Goal: Information Seeking & Learning: Learn about a topic

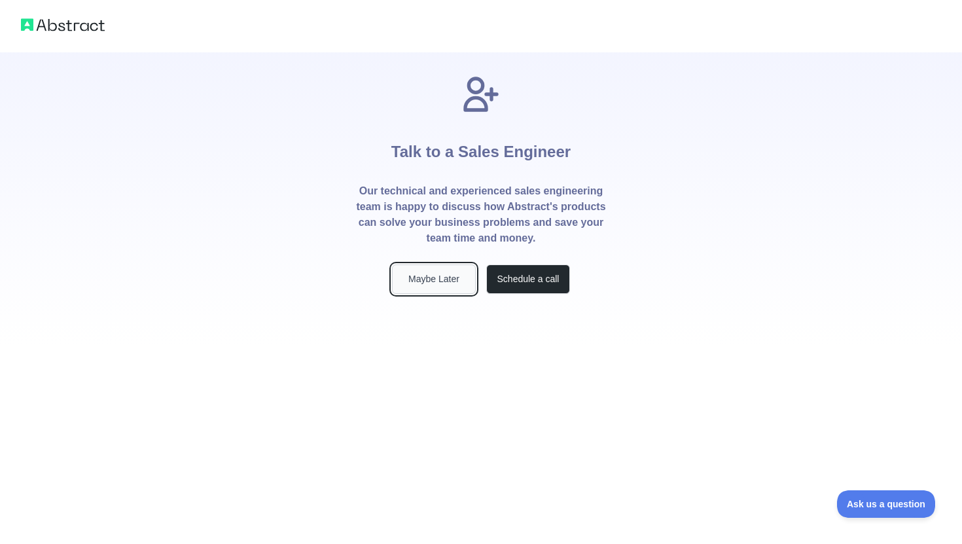
click at [459, 285] on button "Maybe Later" at bounding box center [434, 278] width 84 height 29
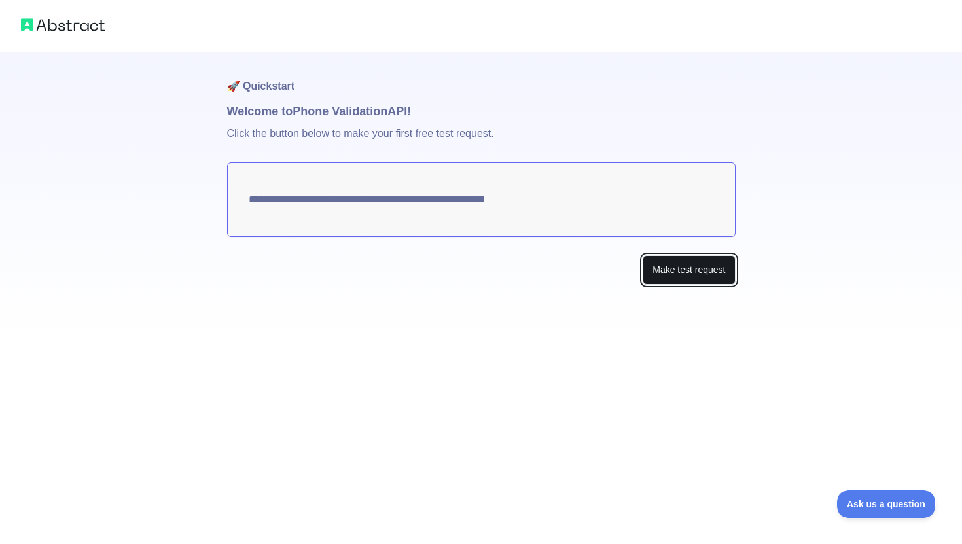
click at [688, 275] on button "Make test request" at bounding box center [688, 269] width 92 height 29
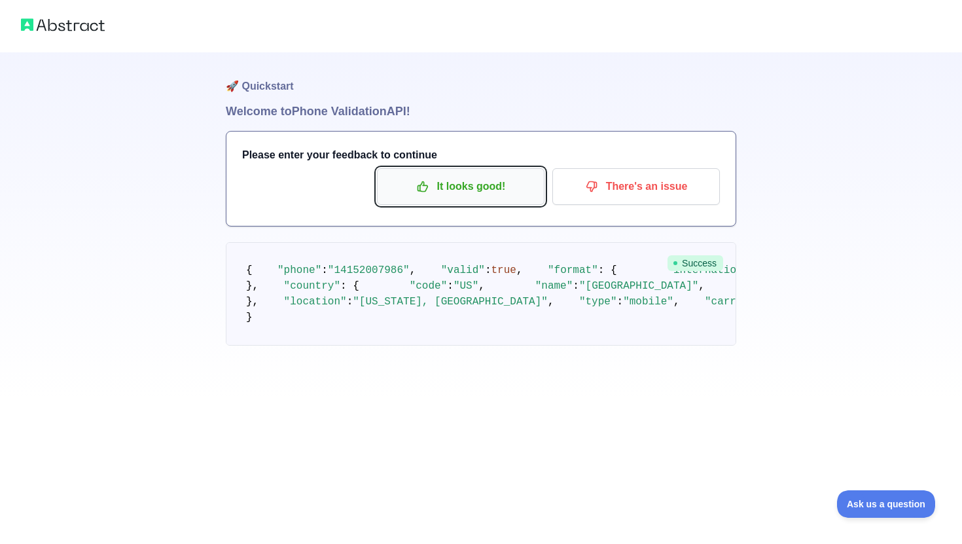
click at [503, 196] on p "It looks good!" at bounding box center [461, 186] width 148 height 22
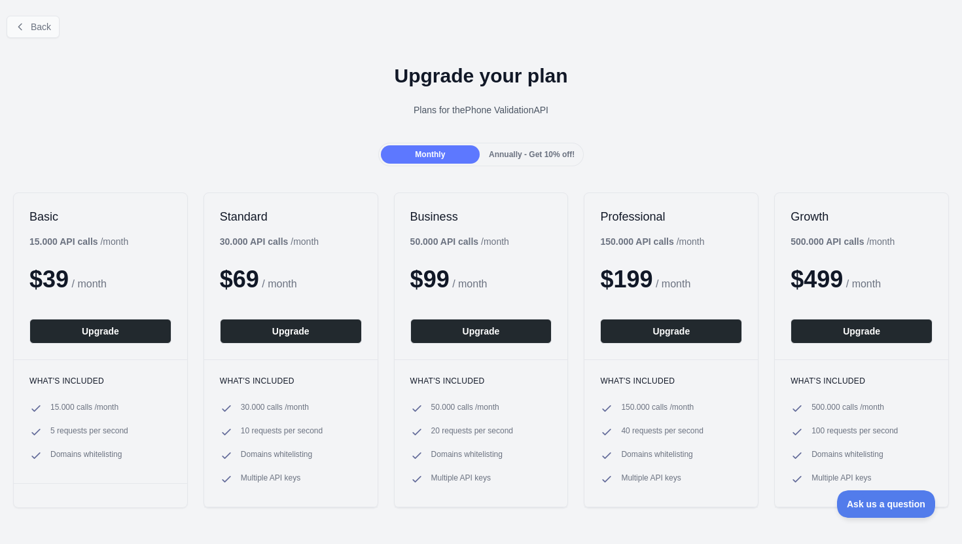
click at [60, 27] on div "Back" at bounding box center [481, 26] width 962 height 43
click at [48, 27] on span "Back" at bounding box center [41, 27] width 20 height 10
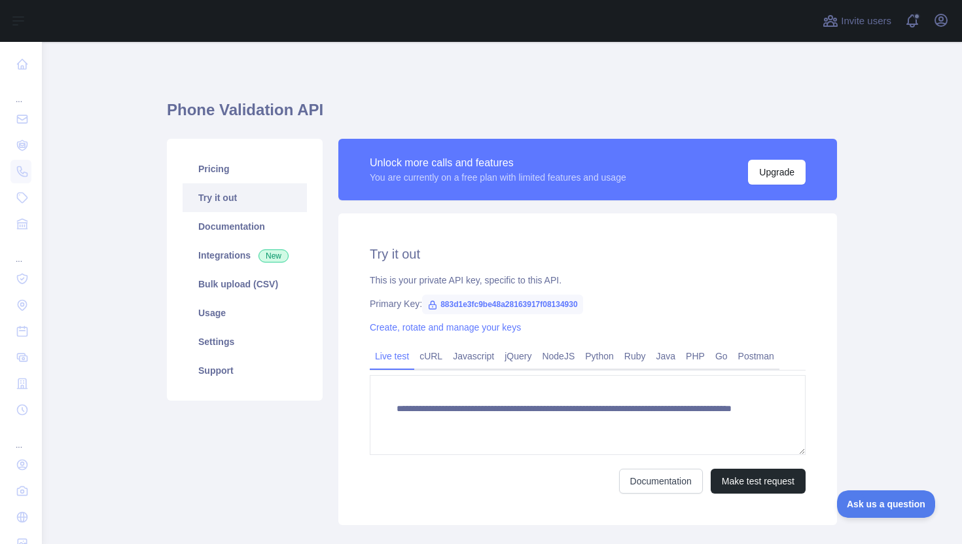
click at [265, 202] on link "Try it out" at bounding box center [245, 197] width 124 height 29
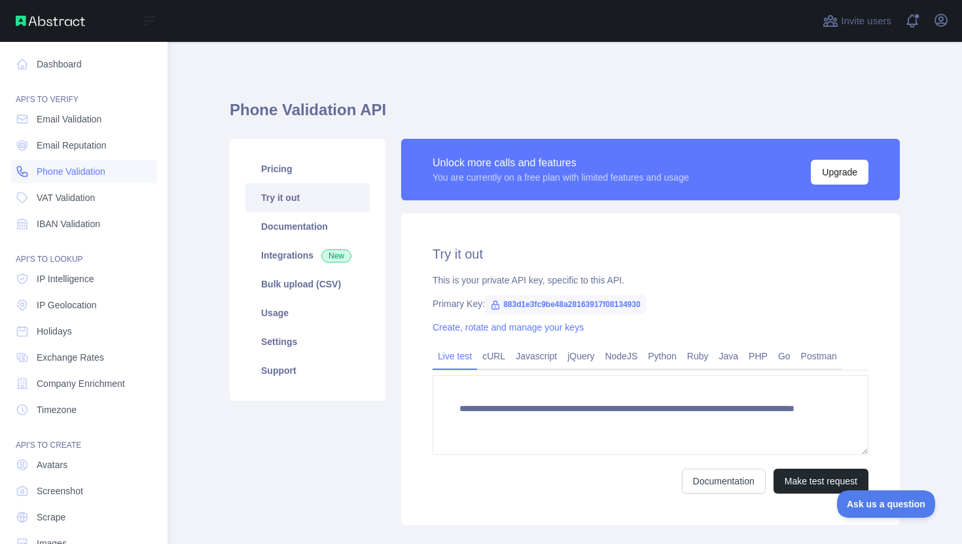
click at [32, 170] on link "Phone Validation" at bounding box center [83, 172] width 147 height 24
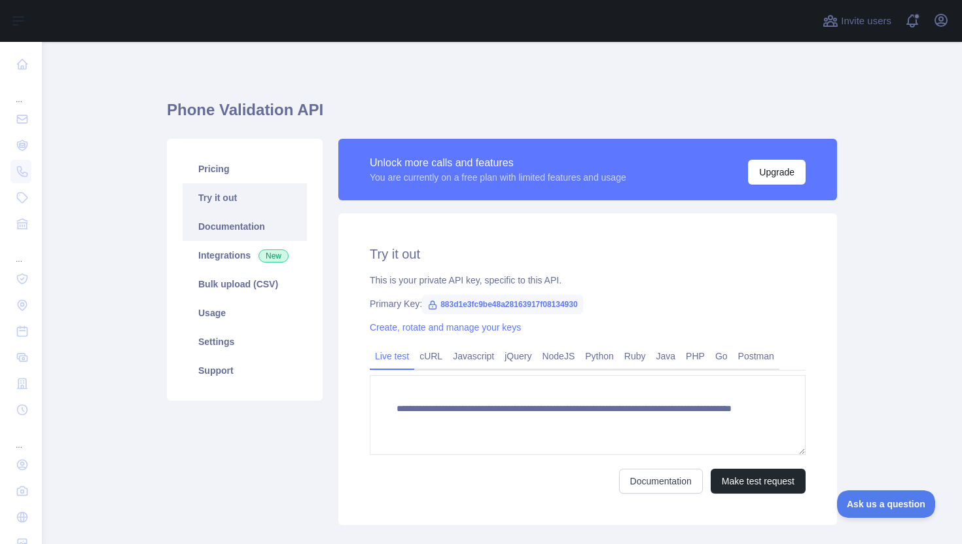
click at [284, 222] on link "Documentation" at bounding box center [245, 226] width 124 height 29
click at [226, 160] on link "Pricing" at bounding box center [245, 168] width 124 height 29
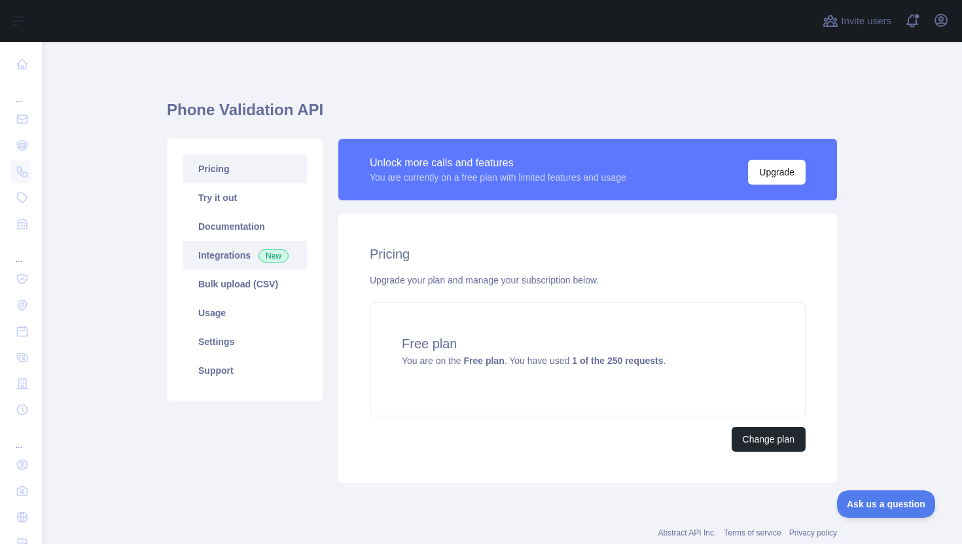
click at [247, 263] on link "Integrations New" at bounding box center [245, 255] width 124 height 29
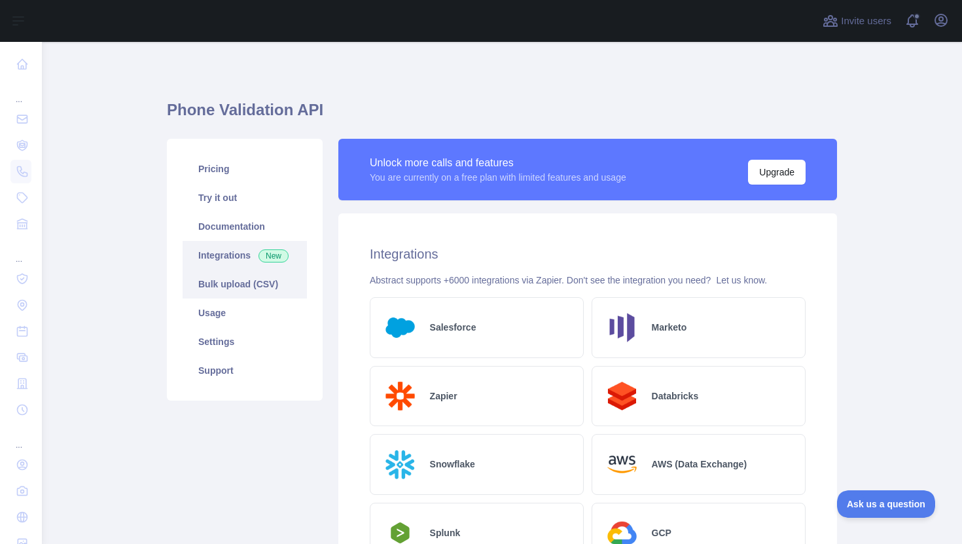
click at [250, 288] on link "Bulk upload (CSV)" at bounding box center [245, 284] width 124 height 29
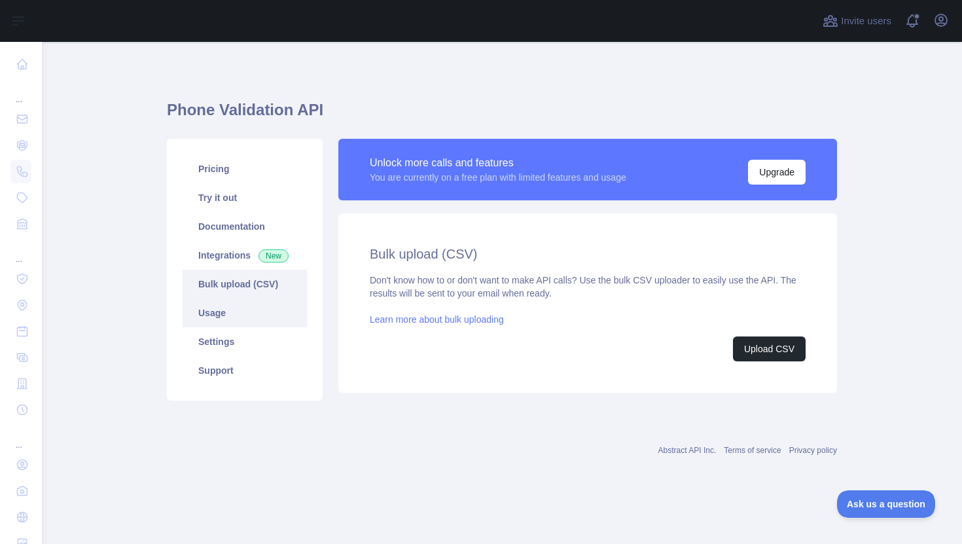
click at [247, 315] on link "Usage" at bounding box center [245, 312] width 124 height 29
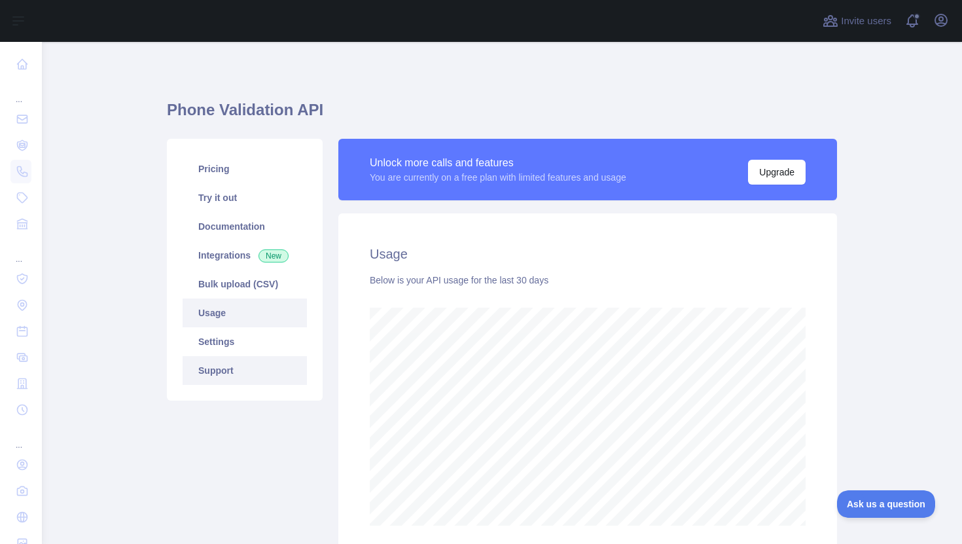
click at [234, 357] on link "Support" at bounding box center [245, 370] width 124 height 29
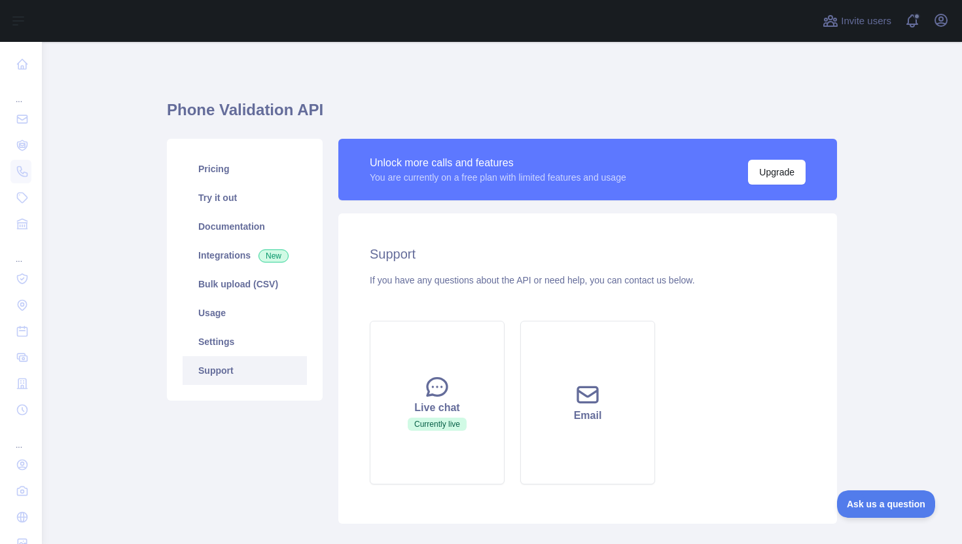
click at [243, 148] on div "Pricing Try it out Documentation Integrations New Bulk upload (CSV) Usage Setti…" at bounding box center [245, 270] width 156 height 262
click at [243, 187] on link "Try it out" at bounding box center [245, 197] width 124 height 29
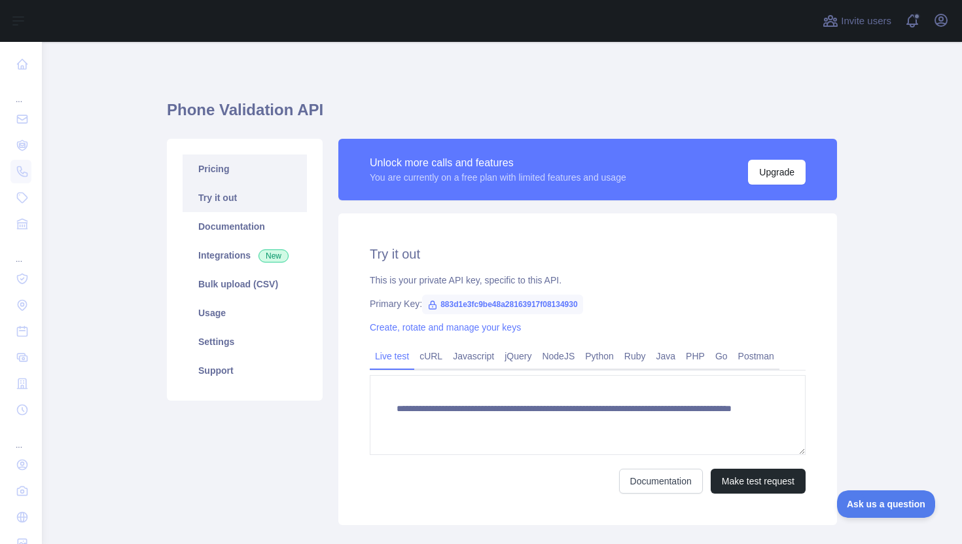
click at [247, 169] on link "Pricing" at bounding box center [245, 168] width 124 height 29
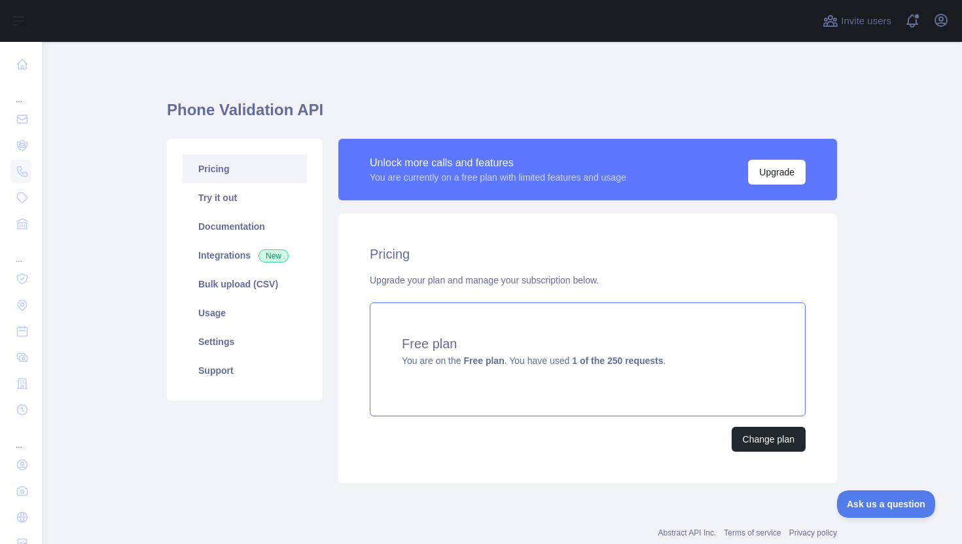
scroll to position [36, 0]
